Goal: Navigation & Orientation: Find specific page/section

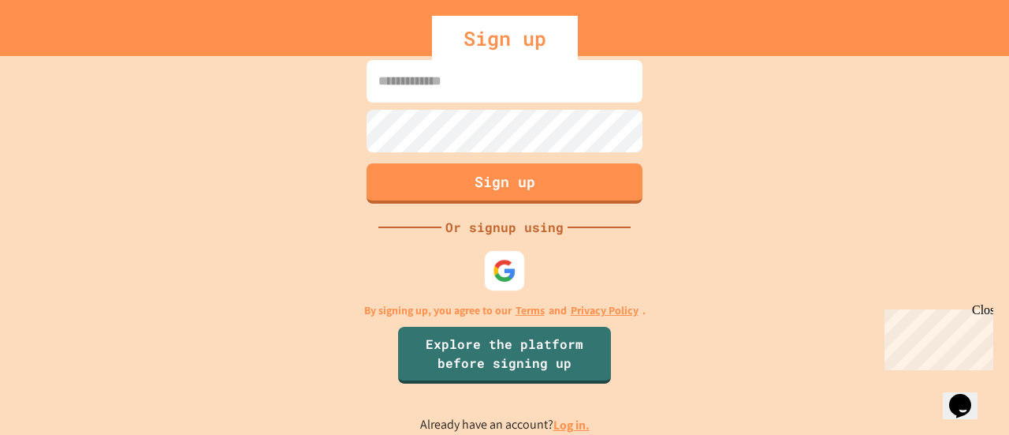
click at [505, 262] on img at bounding box center [505, 271] width 24 height 24
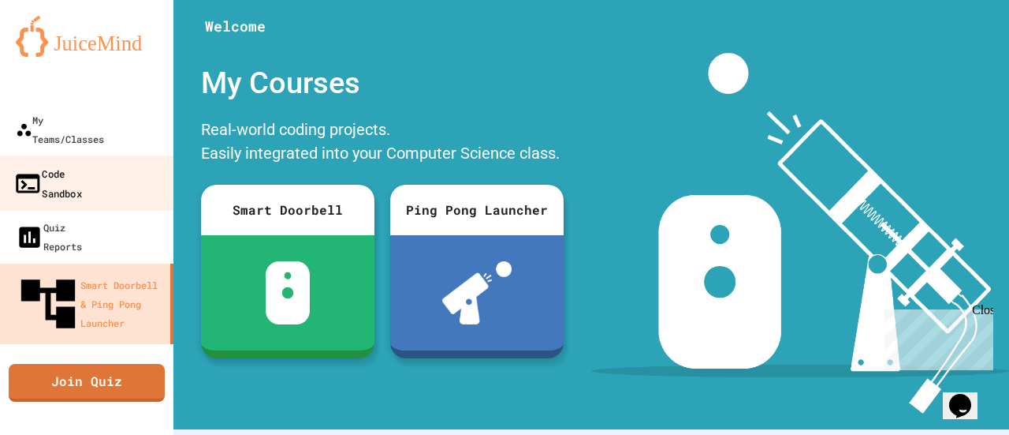
click at [74, 163] on div "Code Sandbox" at bounding box center [47, 182] width 69 height 39
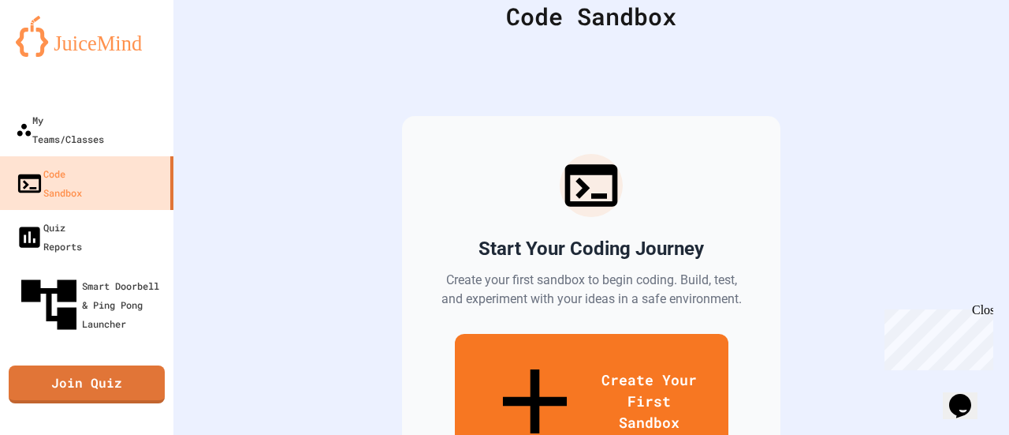
scroll to position [74, 0]
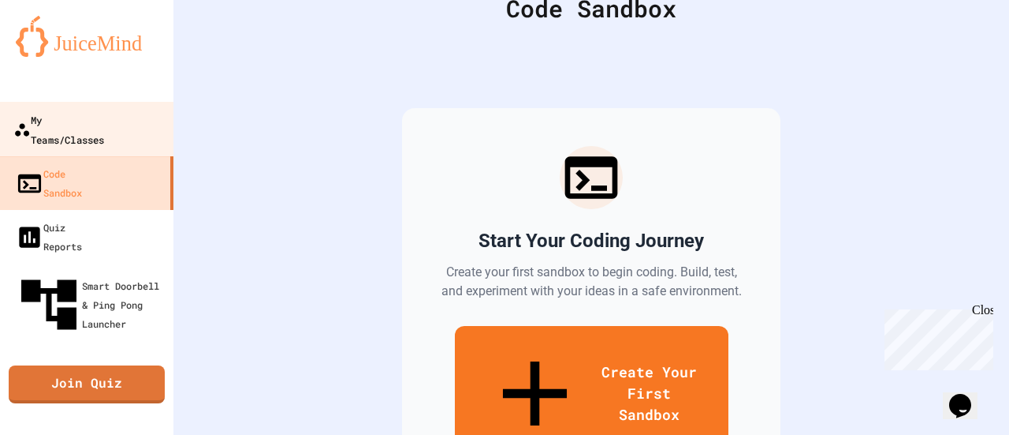
click at [58, 120] on div "My Teams/Classes" at bounding box center [58, 129] width 91 height 39
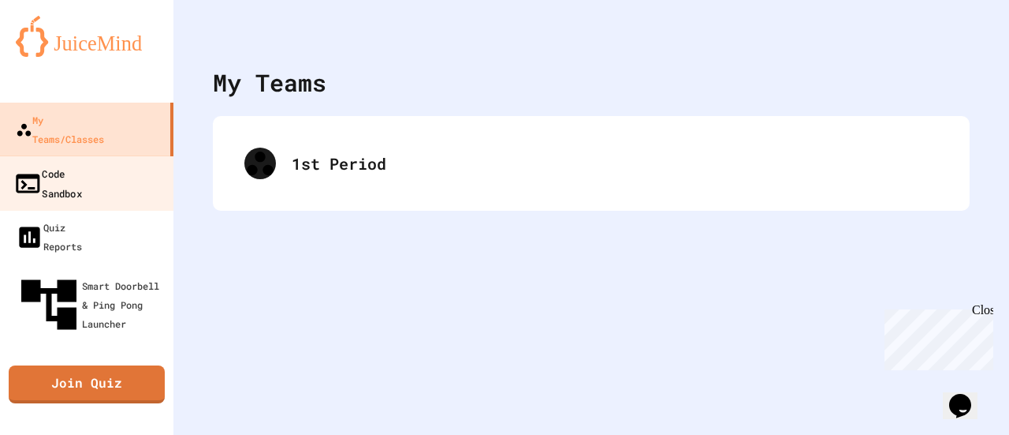
click at [68, 155] on link "Code Sandbox" at bounding box center [87, 182] width 179 height 55
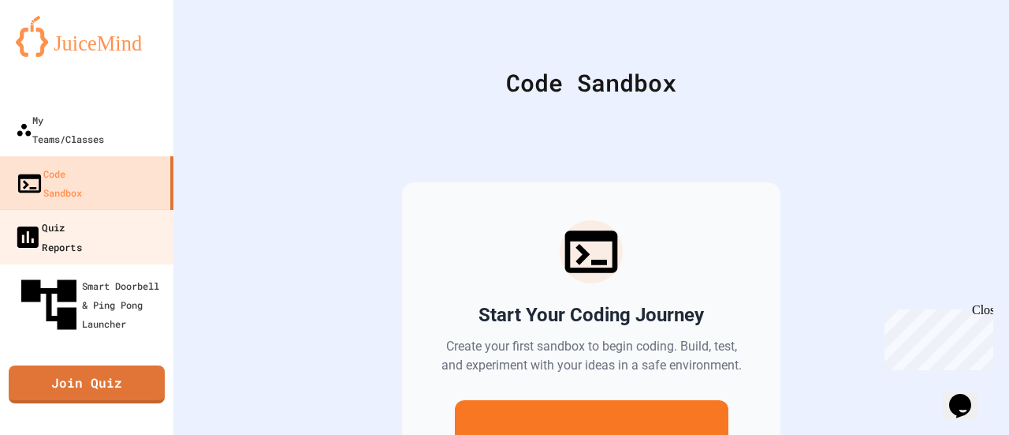
click at [82, 217] on div "Quiz Reports" at bounding box center [47, 236] width 69 height 39
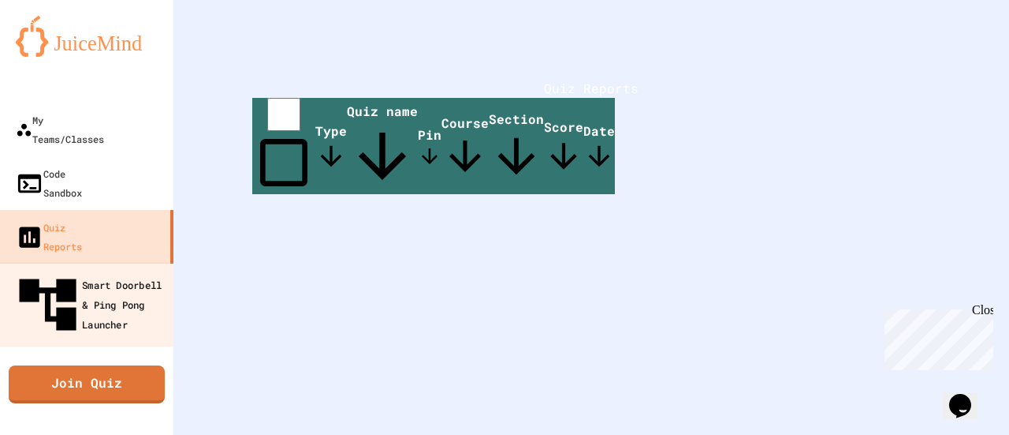
click at [106, 271] on div "Smart Doorbell & Ping Pong Launcher" at bounding box center [91, 305] width 156 height 69
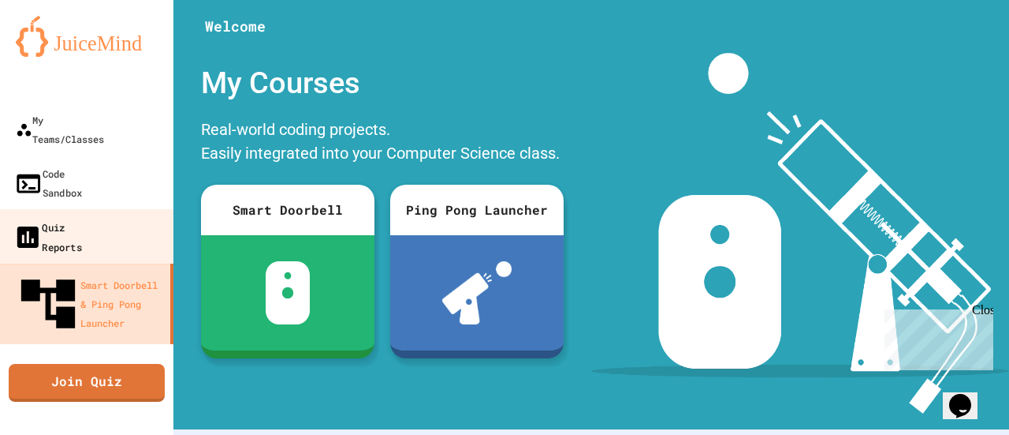
click at [79, 217] on div "Quiz Reports" at bounding box center [47, 236] width 69 height 39
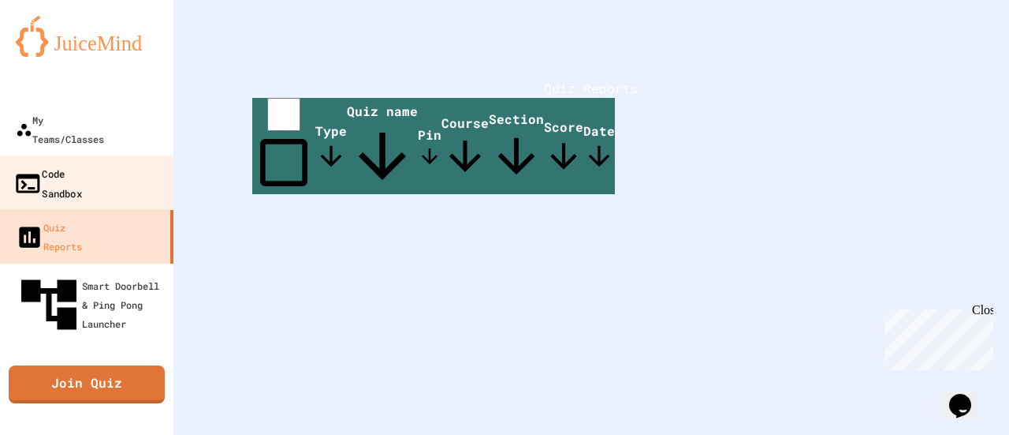
click at [82, 163] on div "Code Sandbox" at bounding box center [47, 182] width 69 height 39
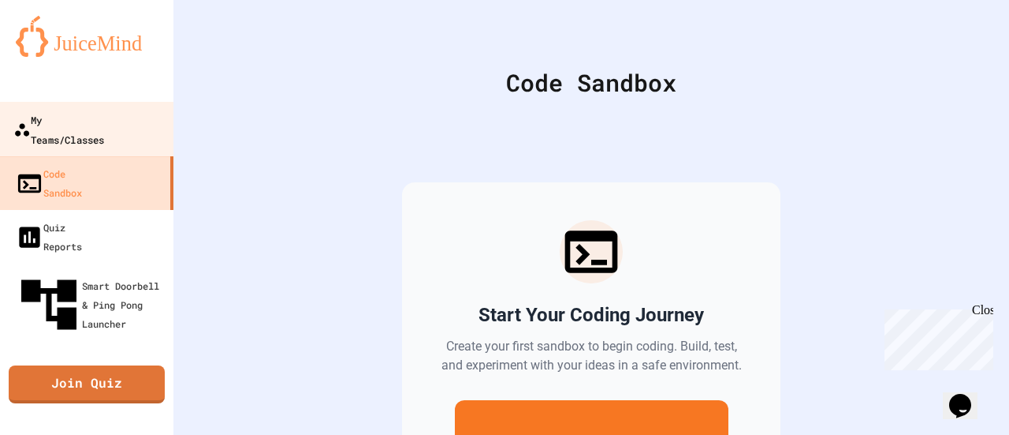
click at [104, 118] on div "My Teams/Classes" at bounding box center [58, 129] width 91 height 39
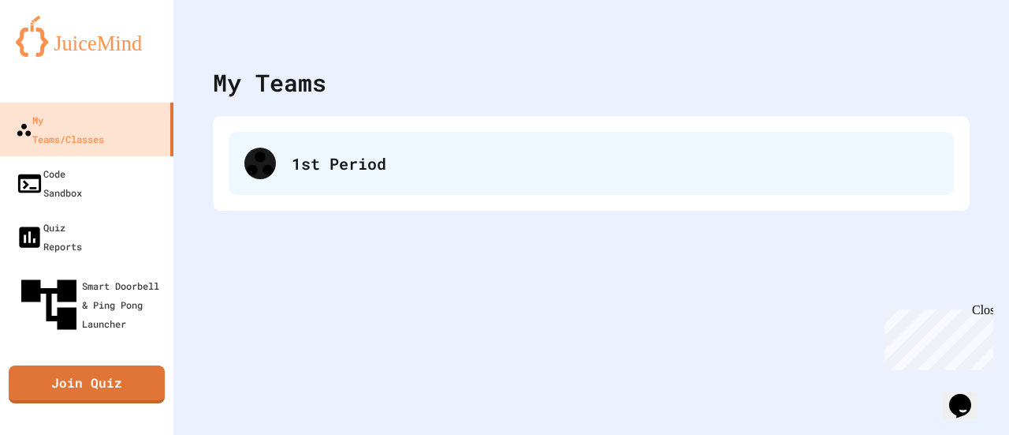
click at [382, 149] on div "1st Period" at bounding box center [592, 163] width 726 height 63
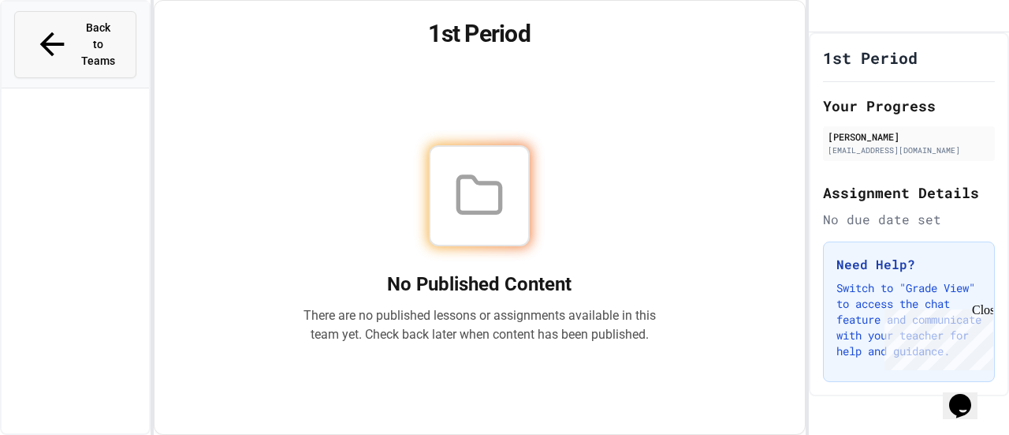
click at [107, 28] on span "Back to Teams" at bounding box center [98, 45] width 37 height 50
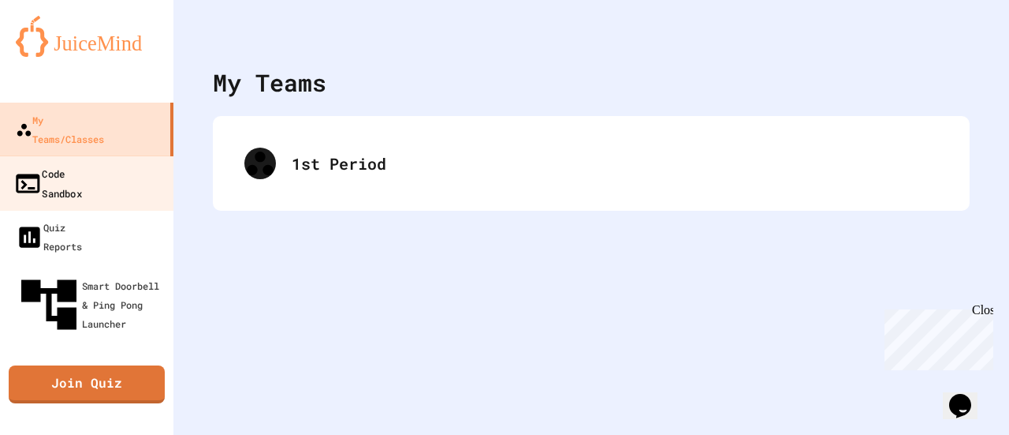
click at [82, 163] on div "Code Sandbox" at bounding box center [47, 182] width 69 height 39
